Goal: Information Seeking & Learning: Check status

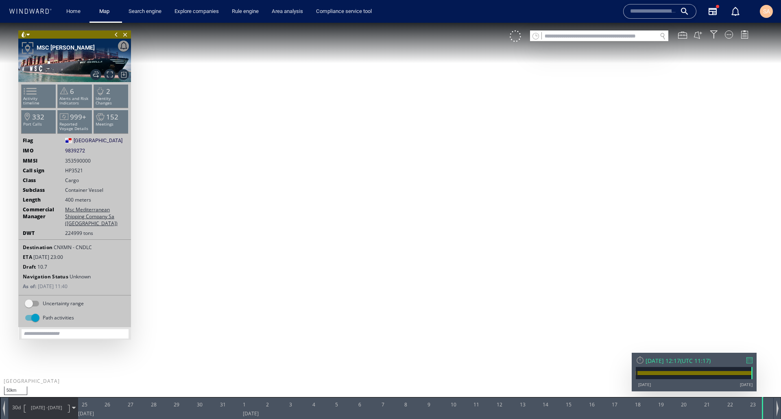
click at [417, 206] on canvas "Map" at bounding box center [390, 217] width 781 height 388
click at [639, 361] on div at bounding box center [640, 360] width 9 height 9
drag, startPoint x: 442, startPoint y: 246, endPoint x: 429, endPoint y: 261, distance: 20.2
click at [429, 261] on canvas "Map" at bounding box center [390, 217] width 781 height 388
drag, startPoint x: 431, startPoint y: 242, endPoint x: 375, endPoint y: 224, distance: 58.8
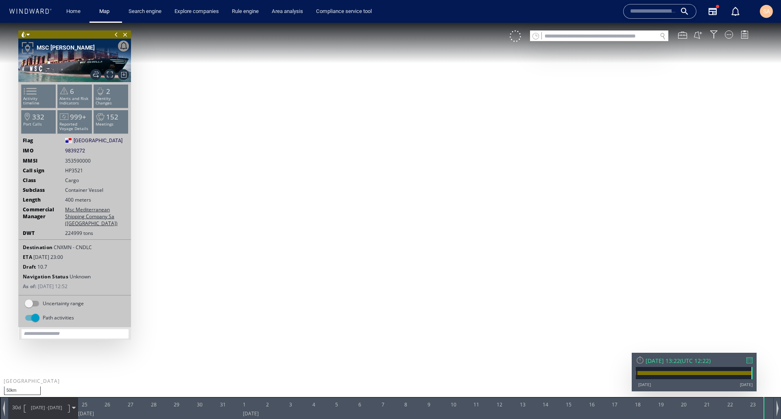
click at [375, 224] on canvas "Map" at bounding box center [390, 217] width 781 height 388
drag, startPoint x: 379, startPoint y: 295, endPoint x: 360, endPoint y: 288, distance: 20.8
click at [360, 288] on canvas "Map" at bounding box center [390, 217] width 781 height 388
click at [96, 74] on span "Show Historical Path" at bounding box center [95, 74] width 11 height 11
drag, startPoint x: 224, startPoint y: 210, endPoint x: 238, endPoint y: 159, distance: 53.1
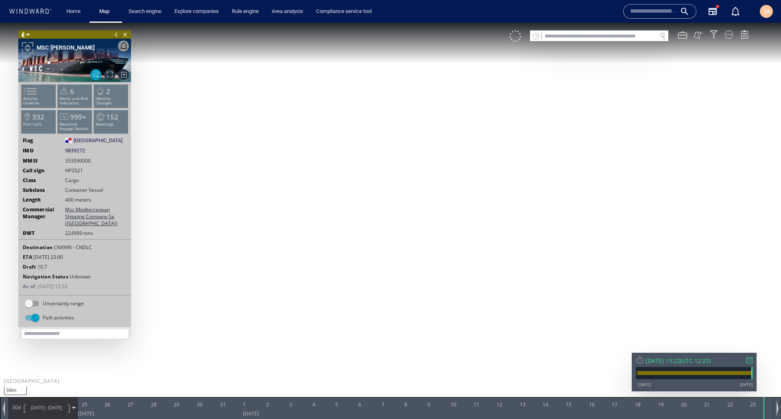
click at [238, 159] on canvas "Map" at bounding box center [390, 217] width 781 height 388
click at [431, 255] on canvas "Map" at bounding box center [390, 217] width 781 height 388
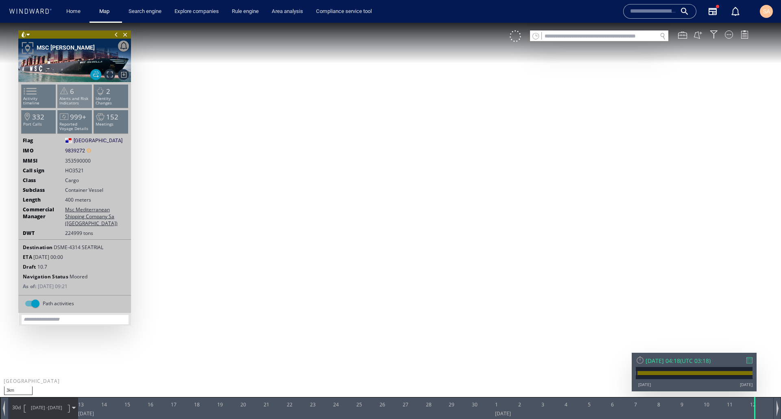
click at [72, 97] on p "Alerts and Risk Indicators" at bounding box center [75, 100] width 35 height 9
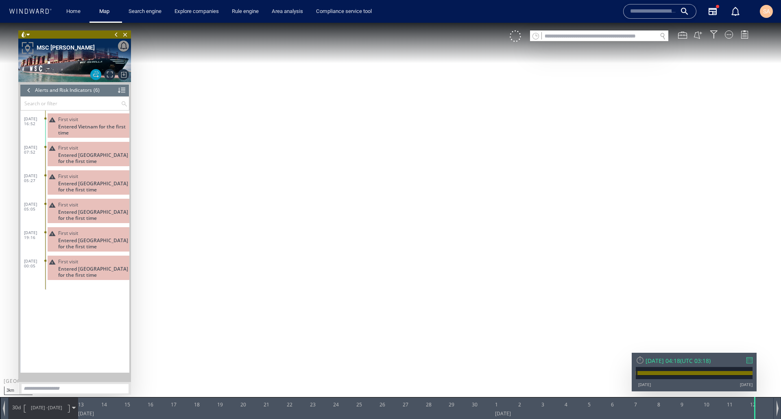
click at [30, 91] on div at bounding box center [28, 90] width 9 height 12
